Goal: Information Seeking & Learning: Learn about a topic

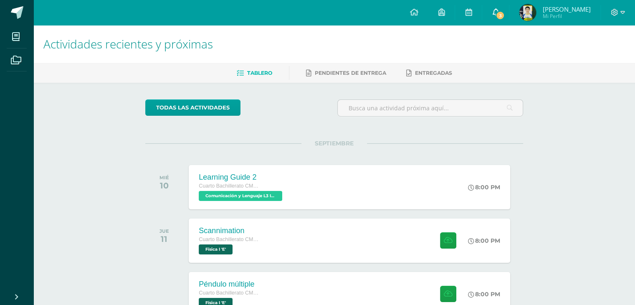
click at [499, 10] on icon at bounding box center [495, 12] width 7 height 8
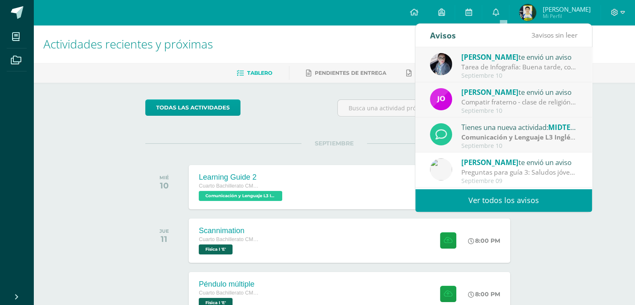
click at [499, 59] on span "[PERSON_NAME]" at bounding box center [489, 57] width 57 height 10
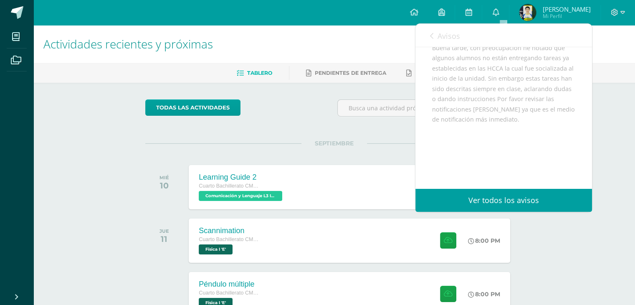
scroll to position [120, 0]
click at [442, 35] on span "Avisos" at bounding box center [448, 36] width 23 height 10
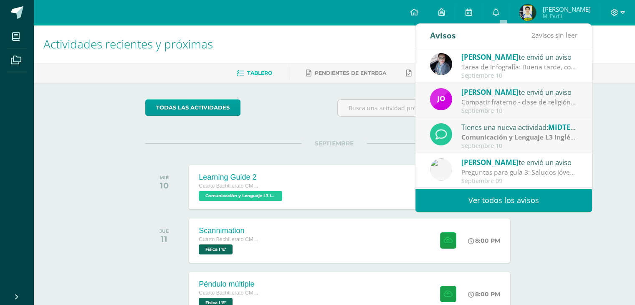
click at [466, 96] on span "[PERSON_NAME]" at bounding box center [489, 92] width 57 height 10
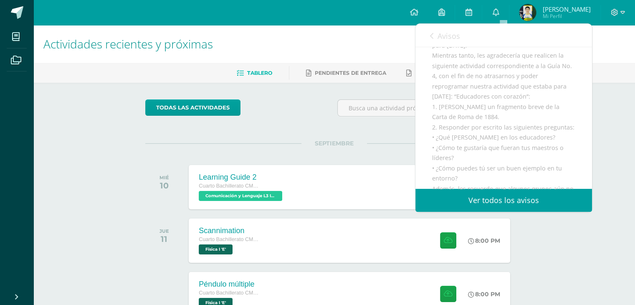
click at [442, 41] on link "Avisos" at bounding box center [445, 36] width 30 height 24
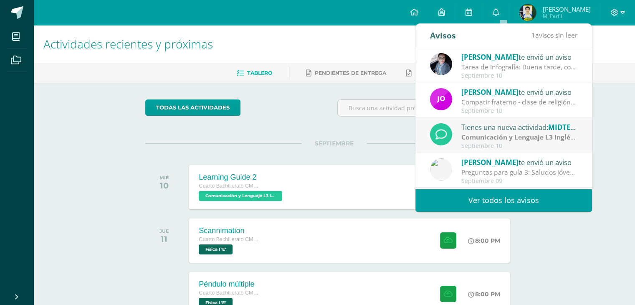
click at [464, 99] on div "Compatir fraterno - clase de religión: Buenas tardes, jóvenes: Lamentablemente …" at bounding box center [519, 102] width 116 height 10
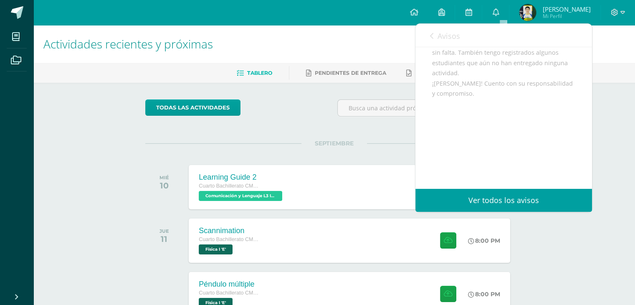
scroll to position [314, 0]
click at [444, 35] on span "Avisos" at bounding box center [448, 36] width 23 height 10
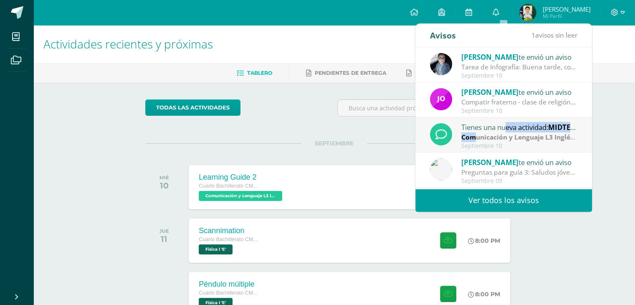
click at [474, 132] on div "Tienes una nueva actividad: MIDTERM Comunicación y Lenguaje L3 Inglés | Parcial…" at bounding box center [503, 135] width 147 height 28
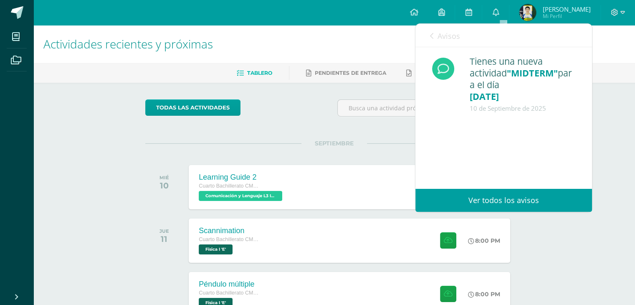
click at [447, 46] on link "Avisos" at bounding box center [445, 36] width 30 height 24
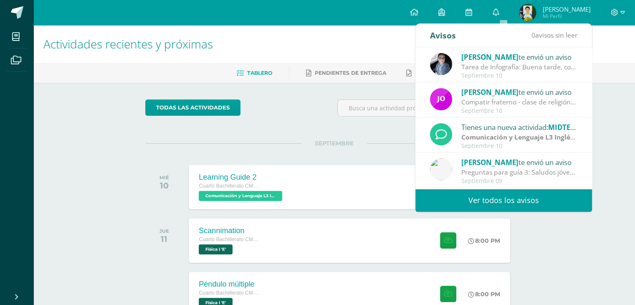
click at [392, 38] on h1 "Actividades recientes y próximas" at bounding box center [334, 44] width 582 height 38
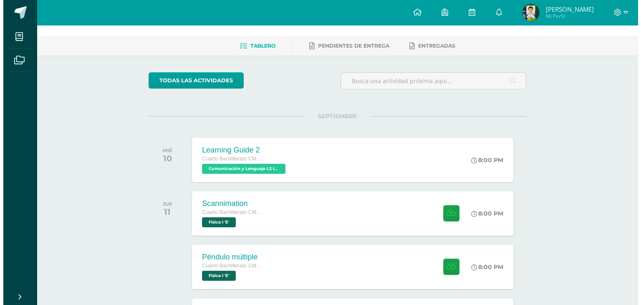
scroll to position [42, 0]
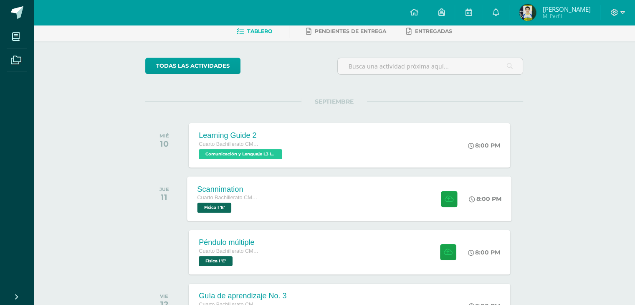
click at [304, 200] on div "Scannimation Cuarto Bachillerato CMP Bachillerato en CCLL con Orientación en Co…" at bounding box center [349, 198] width 324 height 45
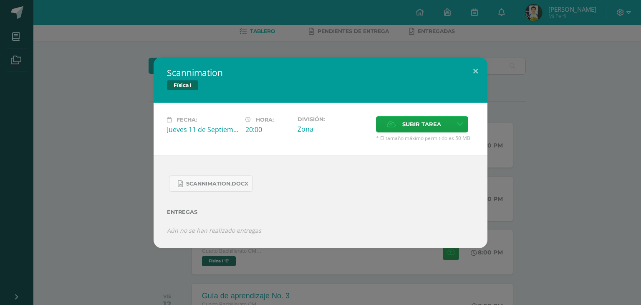
click at [163, 45] on div "Scannimation Física I Fecha: Jueves 11 de Septiembre Hora: 20:00 División: Zona…" at bounding box center [320, 152] width 641 height 305
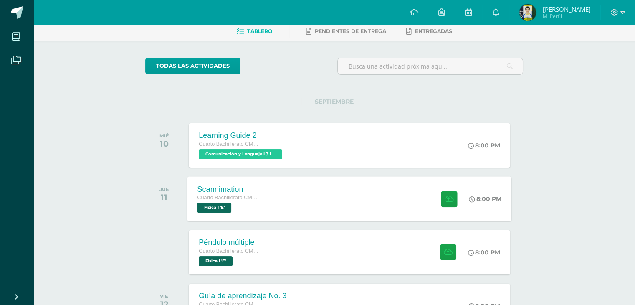
click at [295, 184] on div "Scannimation Cuarto Bachillerato CMP Bachillerato en CCLL con Orientación en Co…" at bounding box center [349, 198] width 324 height 45
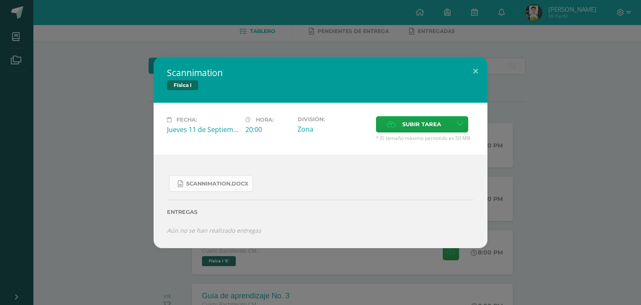
click at [225, 183] on span "Scannimation.docx" at bounding box center [217, 183] width 62 height 7
click at [105, 31] on div "Scannimation Física I Fecha: Jueves 11 de Septiembre Hora: 20:00 División: Zona…" at bounding box center [320, 152] width 641 height 305
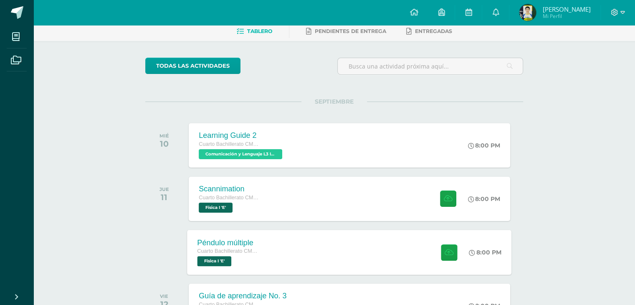
click at [260, 247] on div "Cuarto Bachillerato CMP Bachillerato en CCLL con Orientación en Computación" at bounding box center [228, 251] width 63 height 9
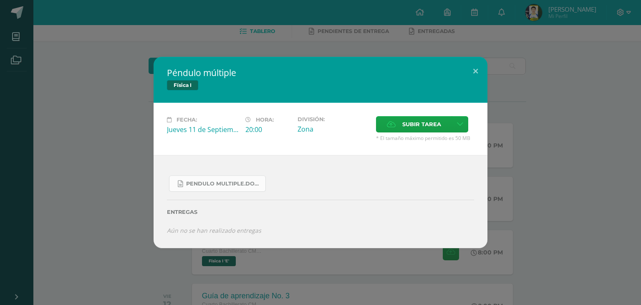
click at [220, 185] on span "Pendulo multiple.docx" at bounding box center [223, 183] width 75 height 7
